Goal: Information Seeking & Learning: Learn about a topic

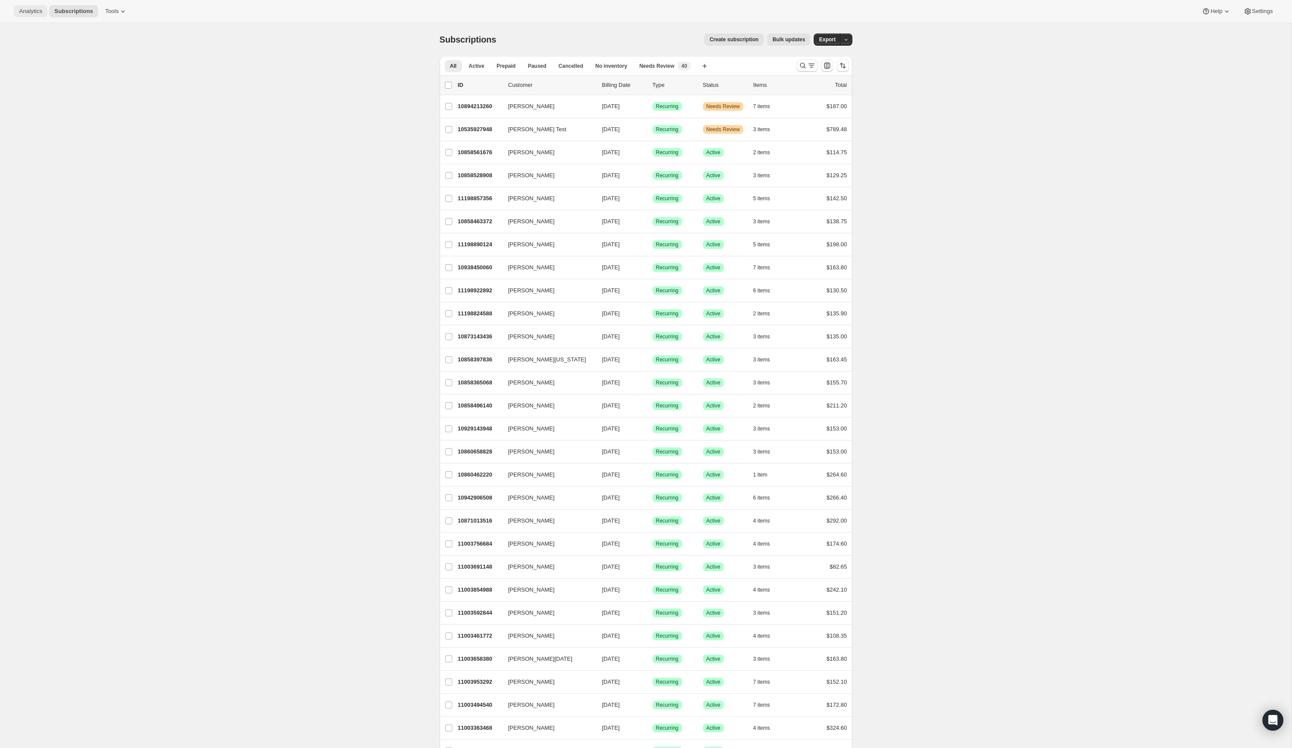
click at [32, 8] on span "Analytics" at bounding box center [30, 11] width 23 height 7
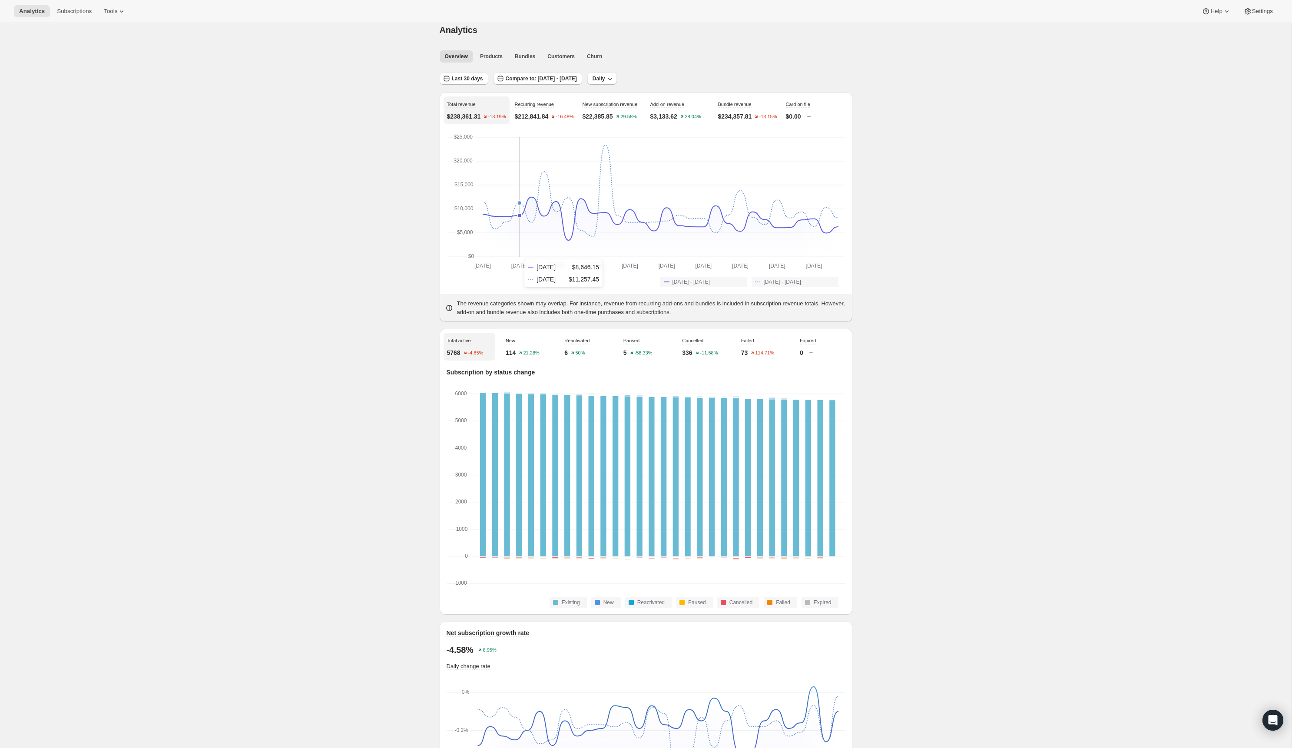
scroll to position [11, 0]
click at [351, 300] on div "Analytics. This page is ready Analytics Overview Products Bundles Customers Chu…" at bounding box center [645, 736] width 1291 height 1448
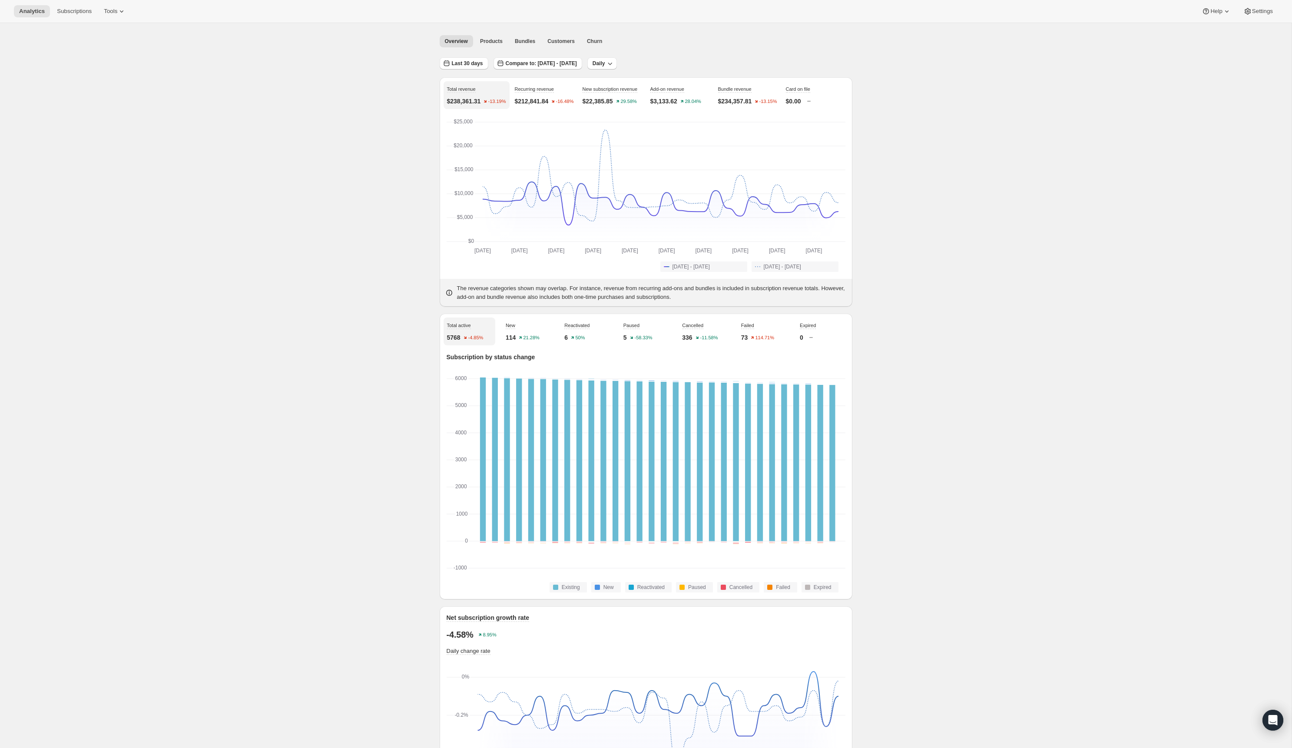
scroll to position [0, 0]
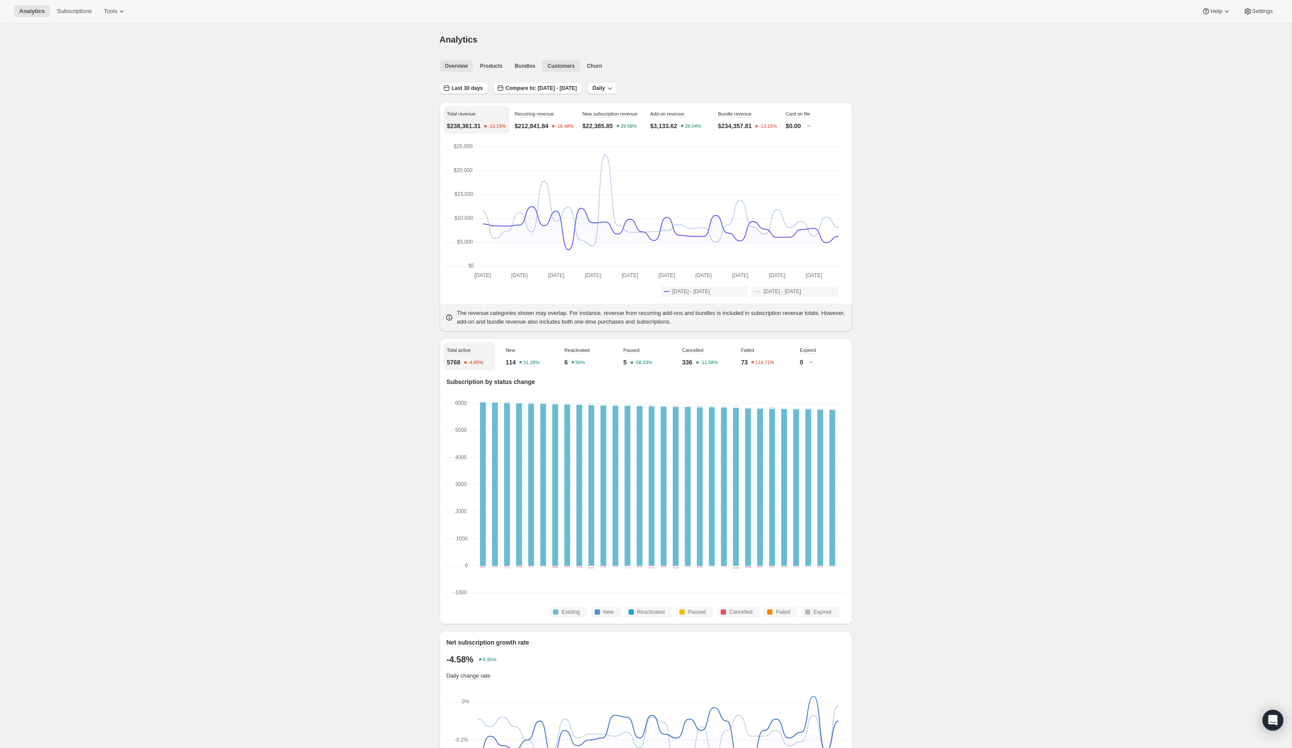
click at [559, 66] on span "Customers" at bounding box center [560, 66] width 27 height 7
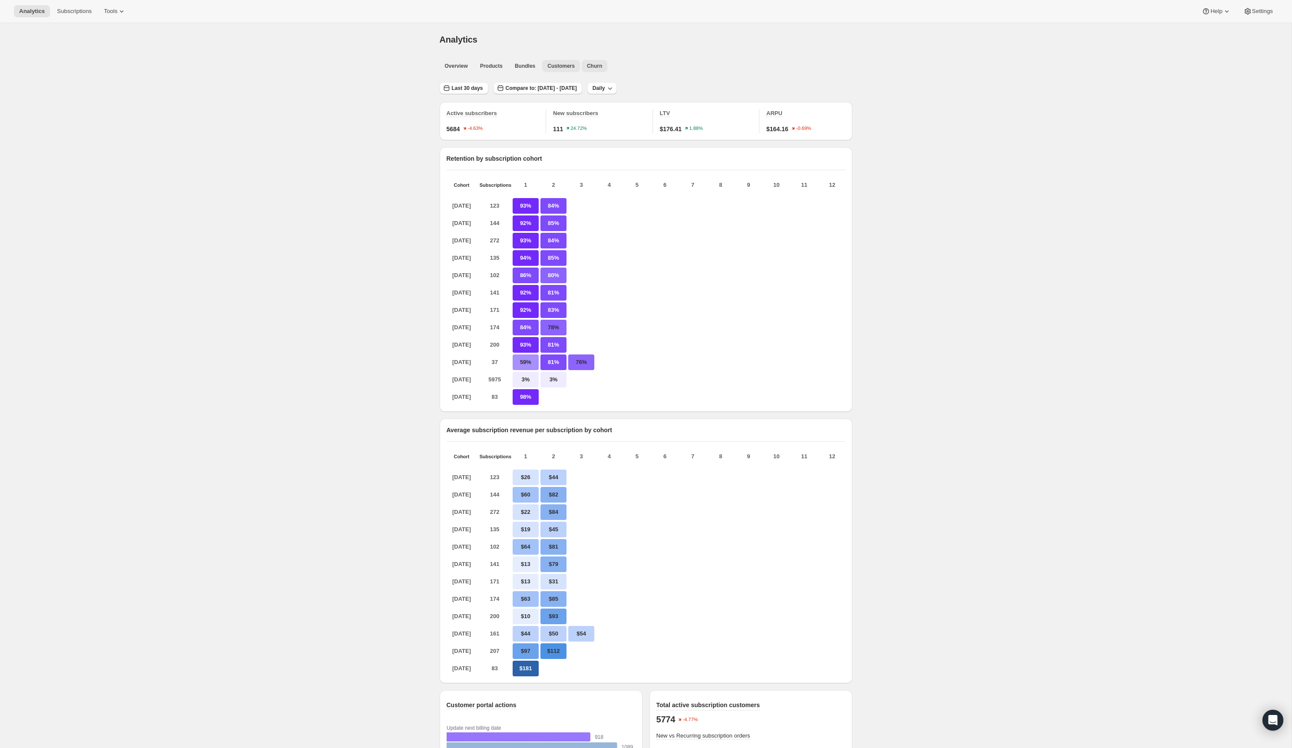
click at [591, 63] on span "Churn" at bounding box center [594, 66] width 15 height 7
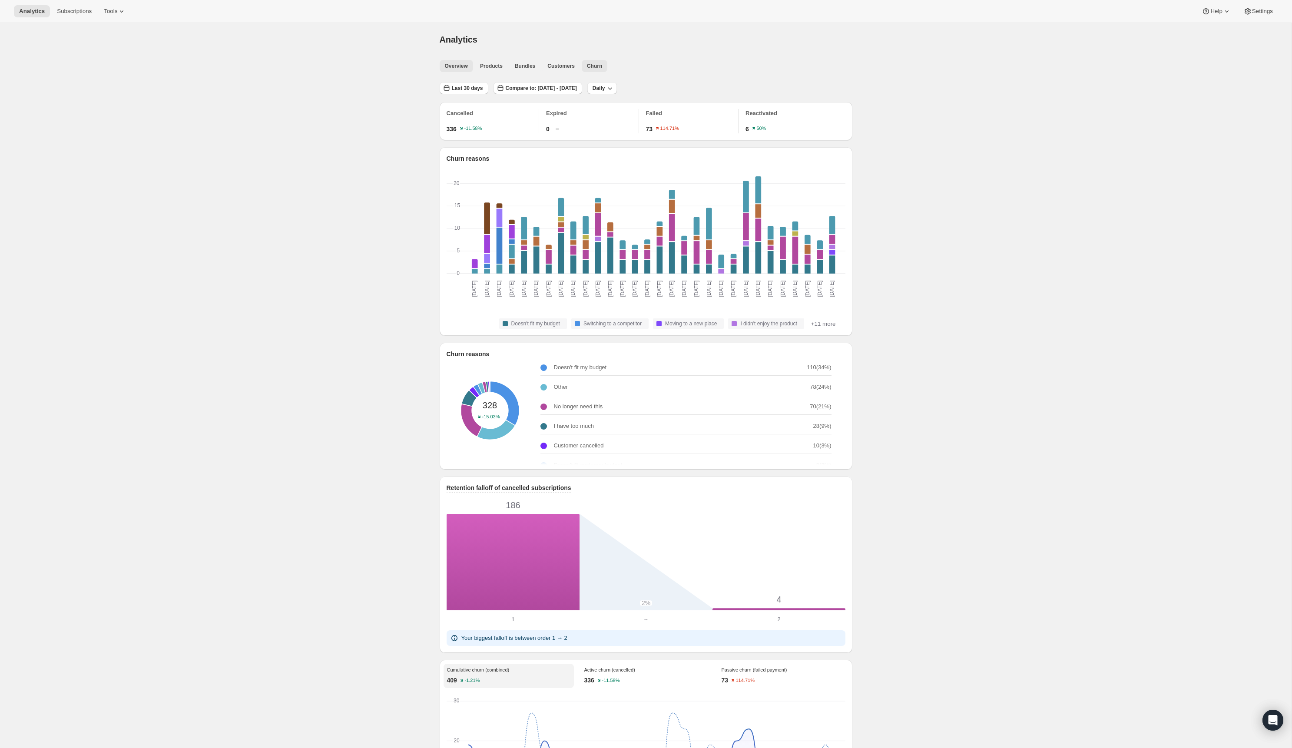
click at [459, 66] on span "Overview" at bounding box center [456, 66] width 23 height 7
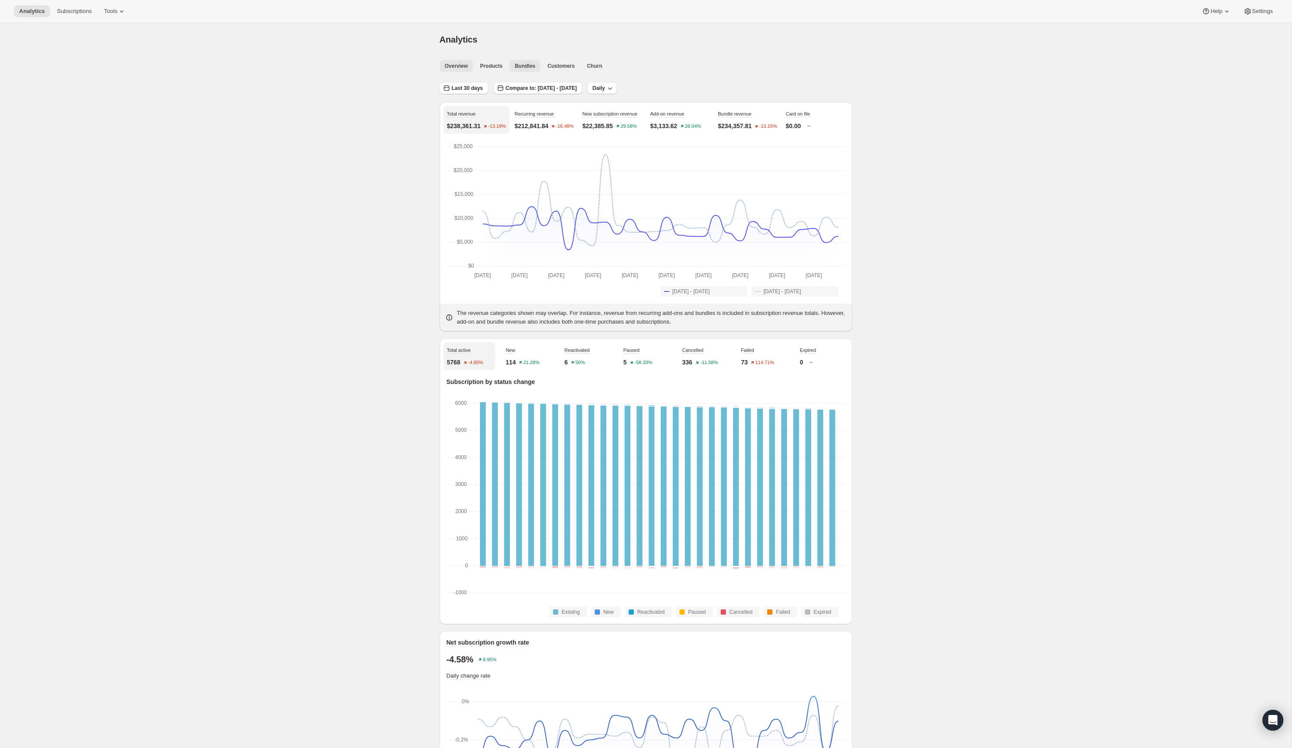
click at [527, 60] on button "Bundles" at bounding box center [524, 66] width 31 height 12
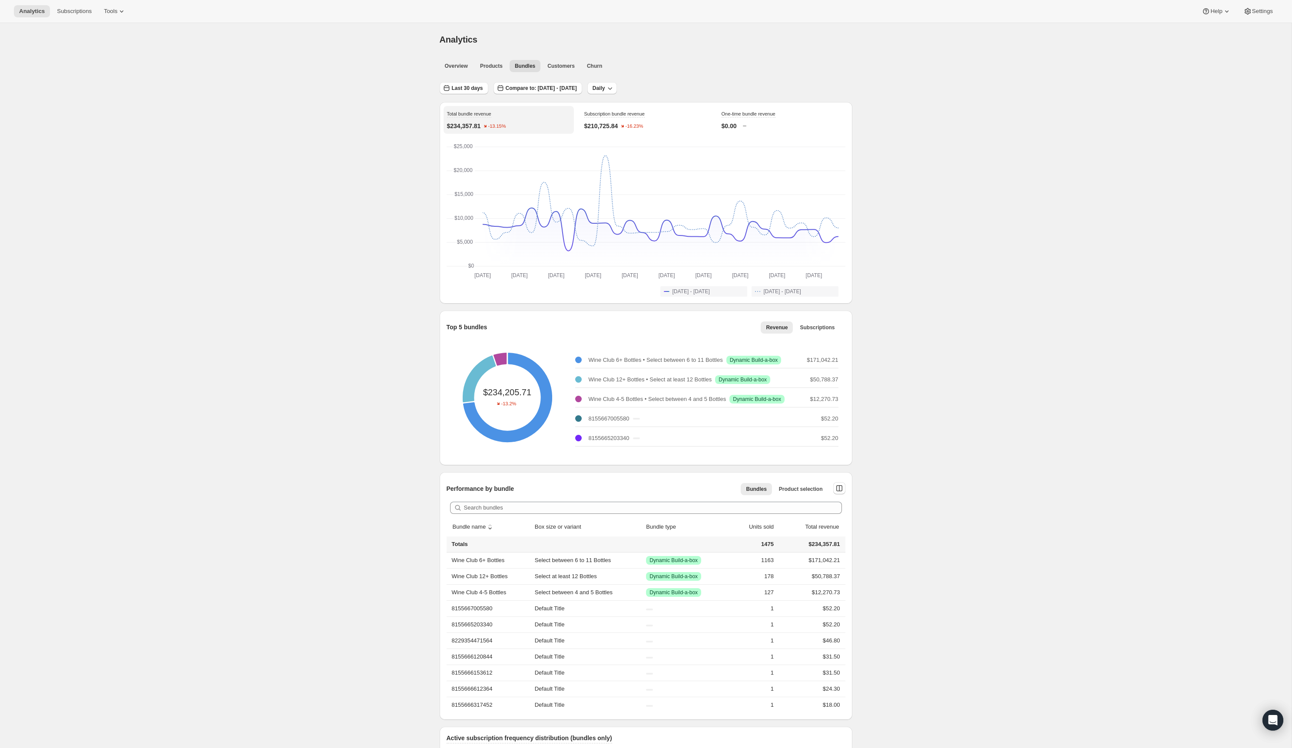
click at [455, 59] on div "Overview Products Bundles Customers Churn More views Overview Products Bundles …" at bounding box center [643, 65] width 418 height 19
click at [461, 65] on span "Overview" at bounding box center [456, 66] width 23 height 7
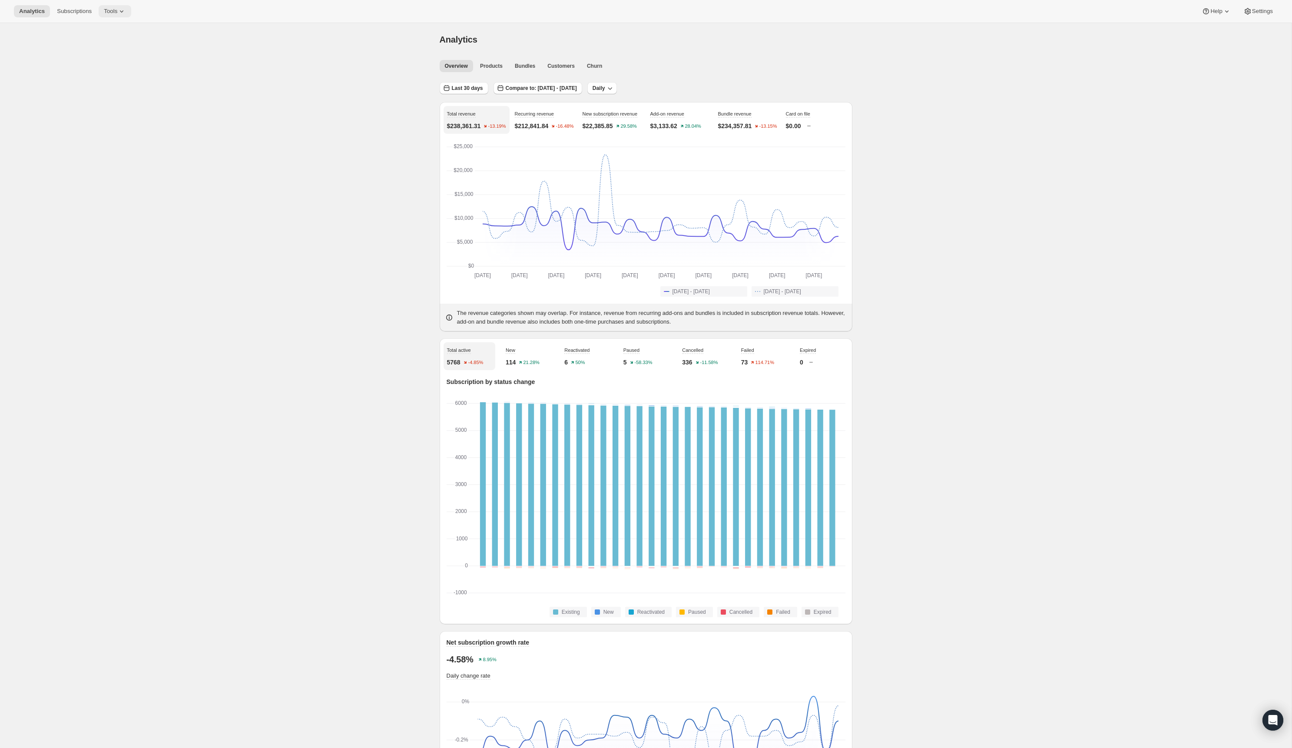
click at [109, 8] on span "Tools" at bounding box center [110, 11] width 13 height 7
click at [86, 10] on span "Subscriptions" at bounding box center [74, 11] width 35 height 7
